Goal: Task Accomplishment & Management: Manage account settings

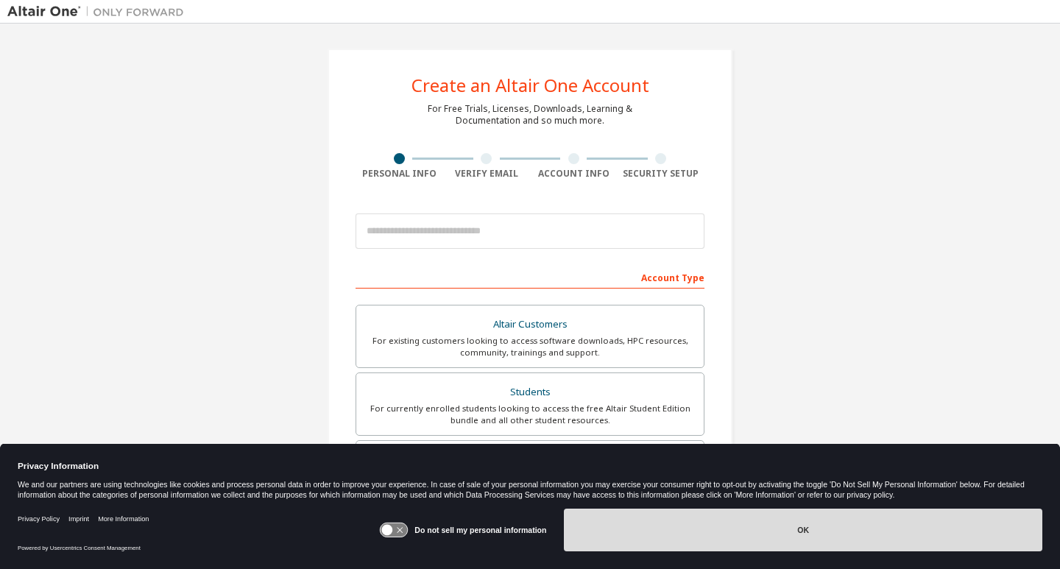
click at [698, 535] on button "OK" at bounding box center [803, 530] width 479 height 43
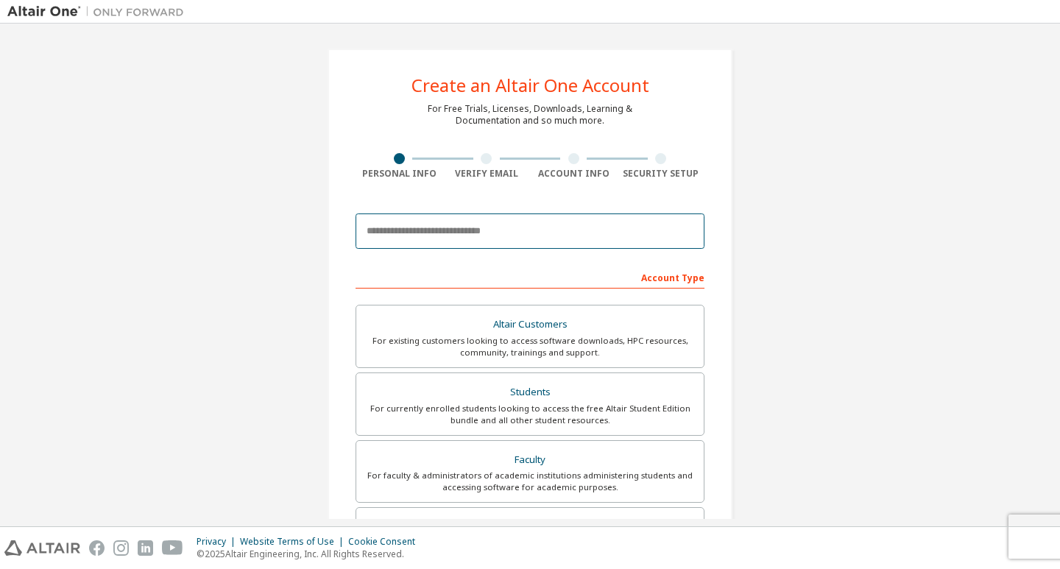
click at [530, 237] on input "email" at bounding box center [530, 231] width 349 height 35
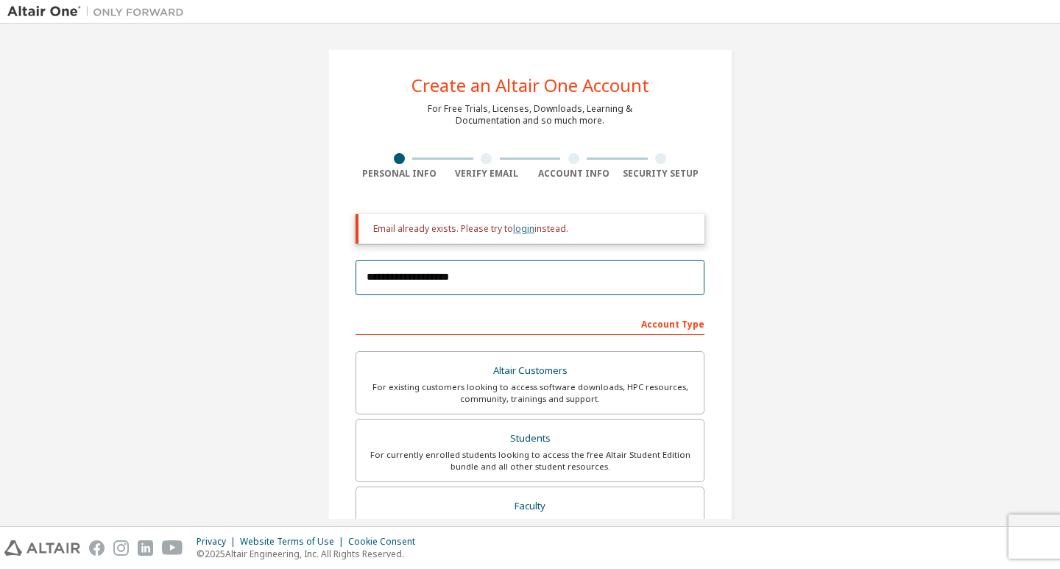
type input "**********"
click at [521, 228] on link "login" at bounding box center [523, 228] width 21 height 13
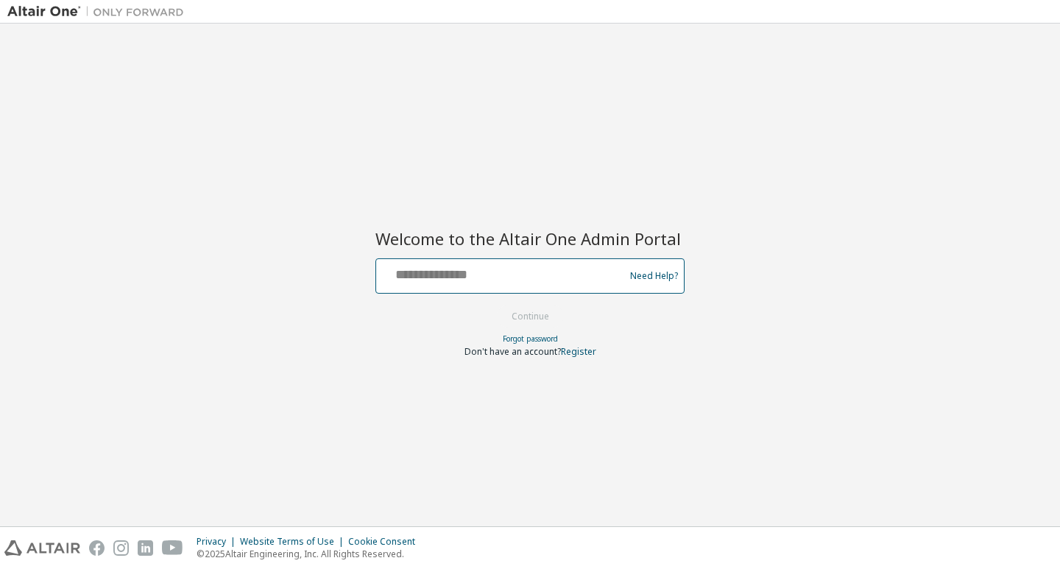
click at [497, 279] on input "text" at bounding box center [502, 272] width 241 height 21
type input "**********"
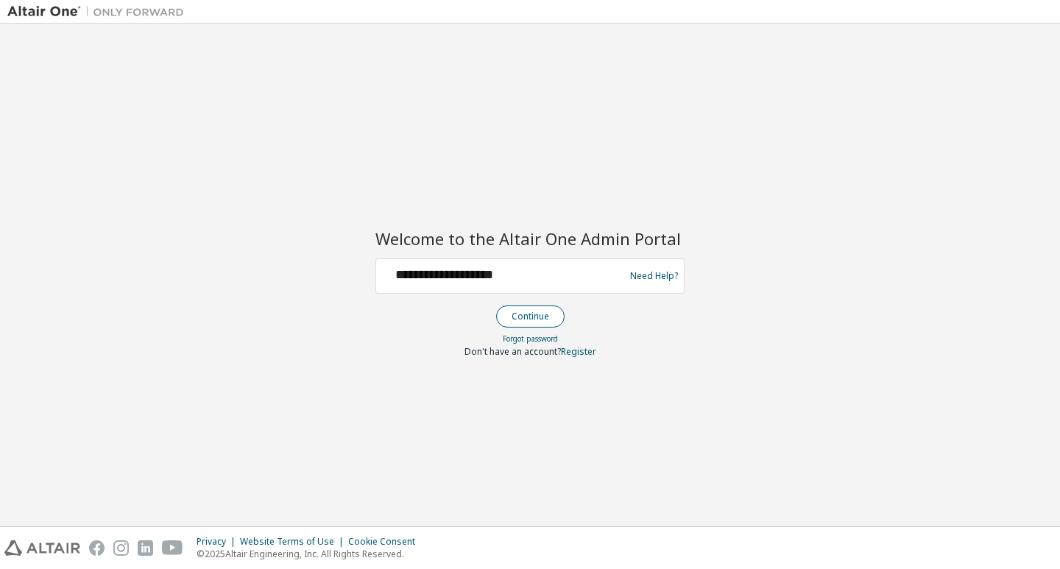
click at [527, 311] on button "Continue" at bounding box center [530, 317] width 68 height 22
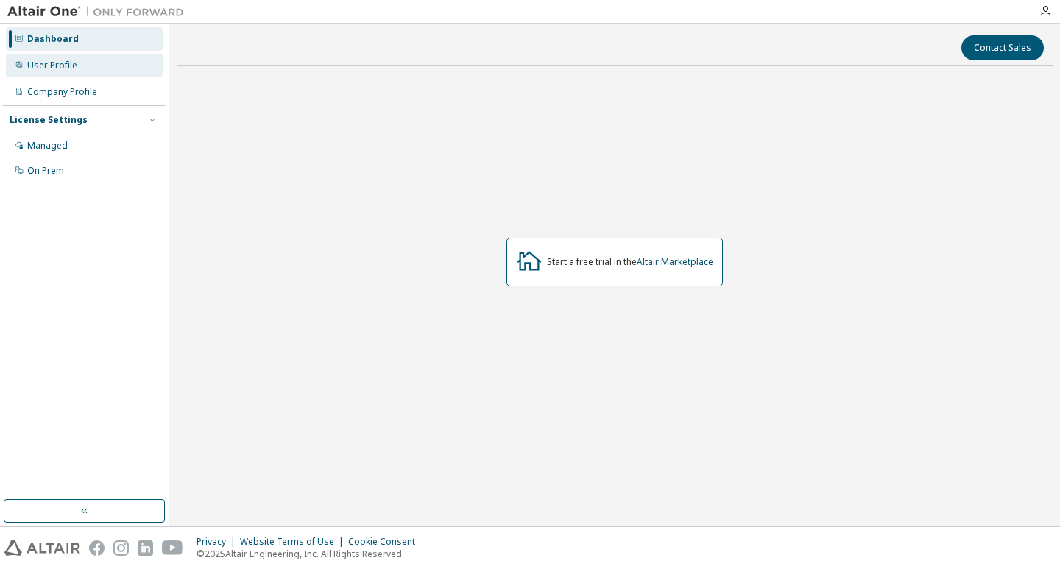
click at [82, 71] on div "User Profile" at bounding box center [84, 66] width 157 height 24
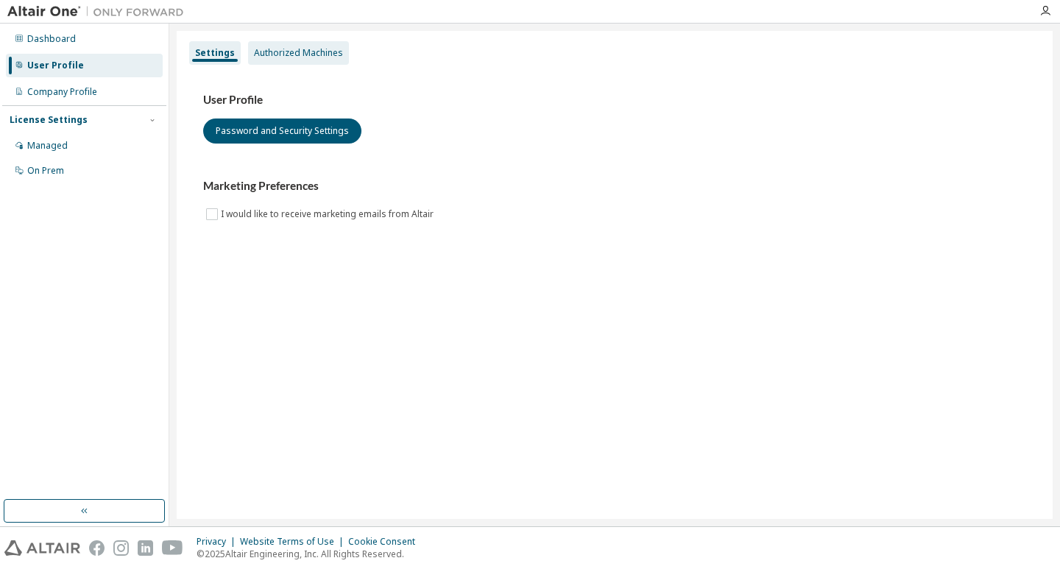
click at [312, 45] on div "Authorized Machines" at bounding box center [298, 53] width 101 height 24
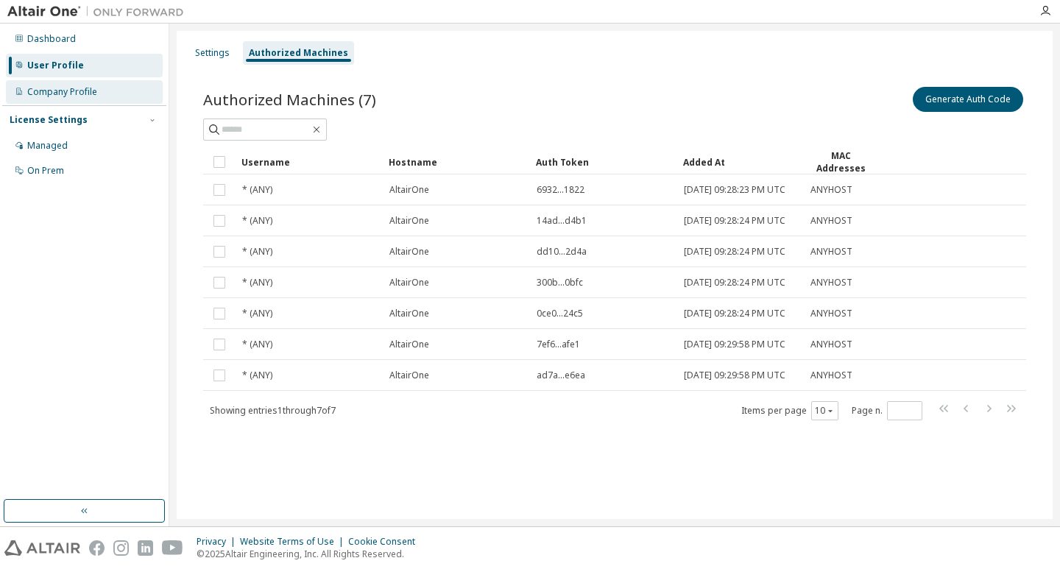
click at [74, 95] on div "Company Profile" at bounding box center [62, 92] width 70 height 12
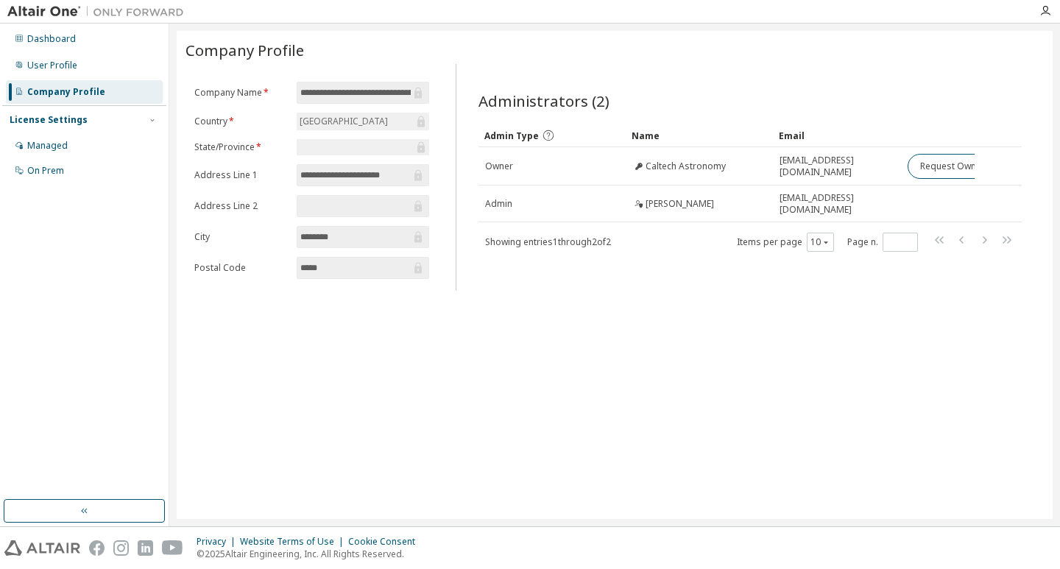
click at [649, 451] on div "**********" at bounding box center [615, 275] width 876 height 488
click at [71, 152] on div "Managed" at bounding box center [84, 146] width 157 height 24
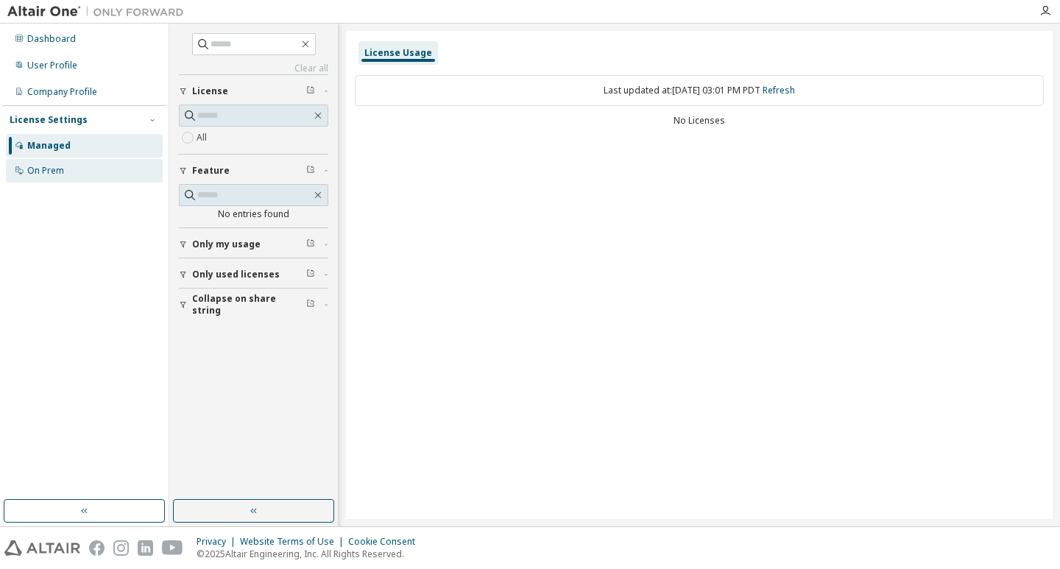
click at [60, 169] on div "On Prem" at bounding box center [45, 171] width 37 height 12
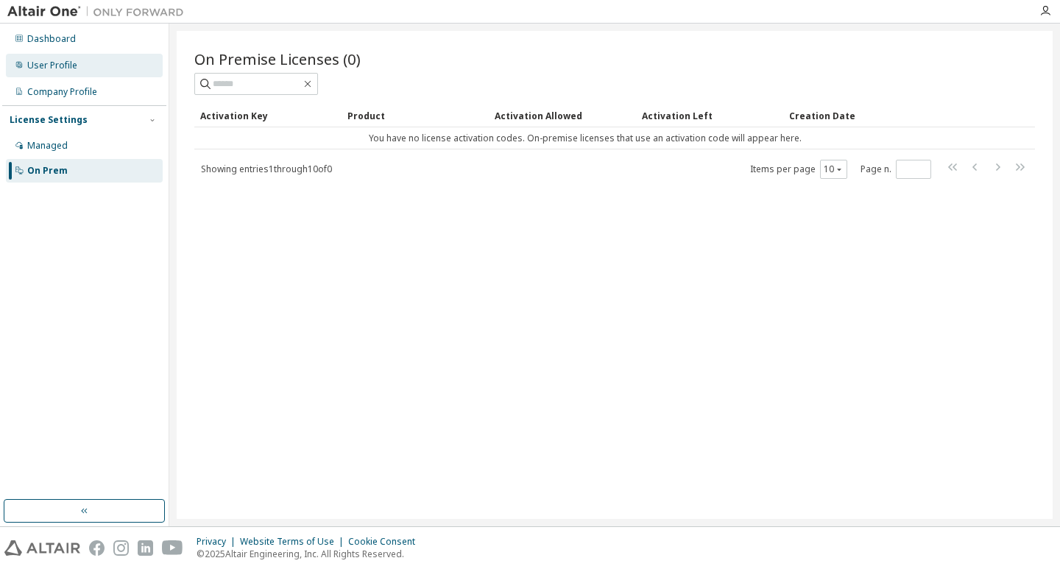
click at [50, 62] on div "User Profile" at bounding box center [52, 66] width 50 height 12
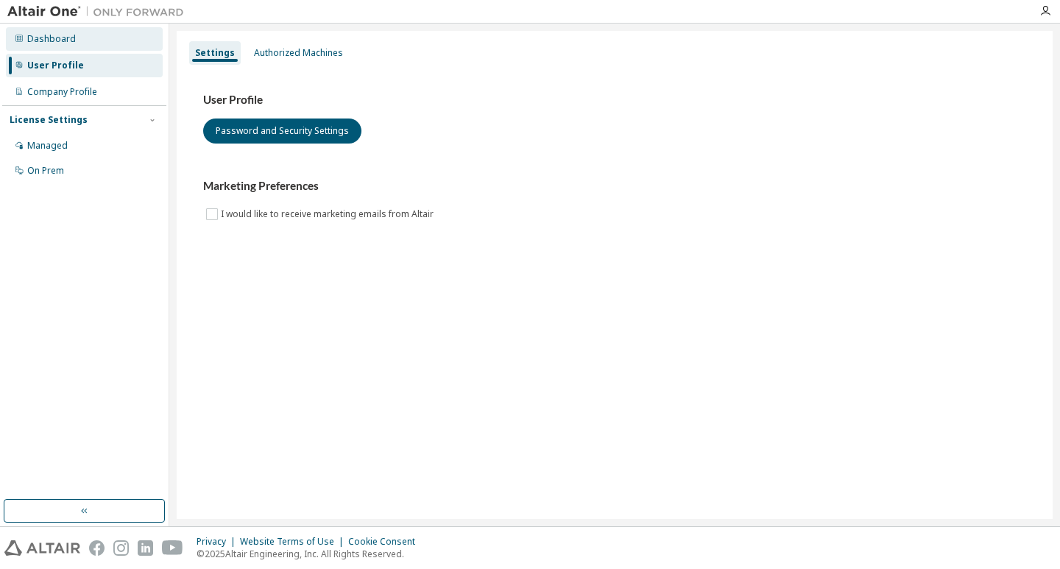
click at [88, 38] on div "Dashboard" at bounding box center [84, 39] width 157 height 24
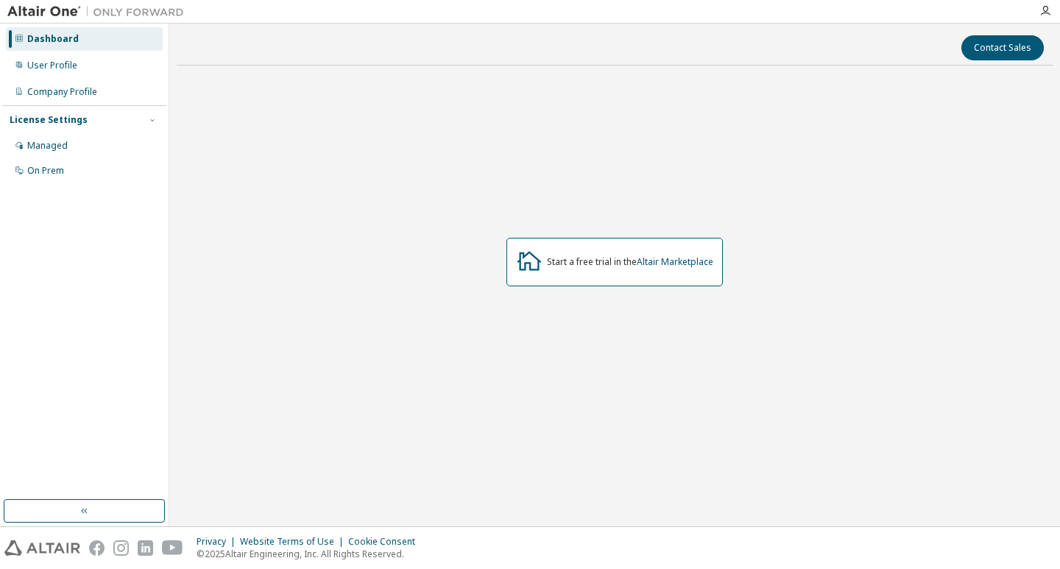
click at [364, 411] on div "Start a free trial in the Altair Marketplace" at bounding box center [615, 262] width 876 height 370
